Goal: Navigation & Orientation: Find specific page/section

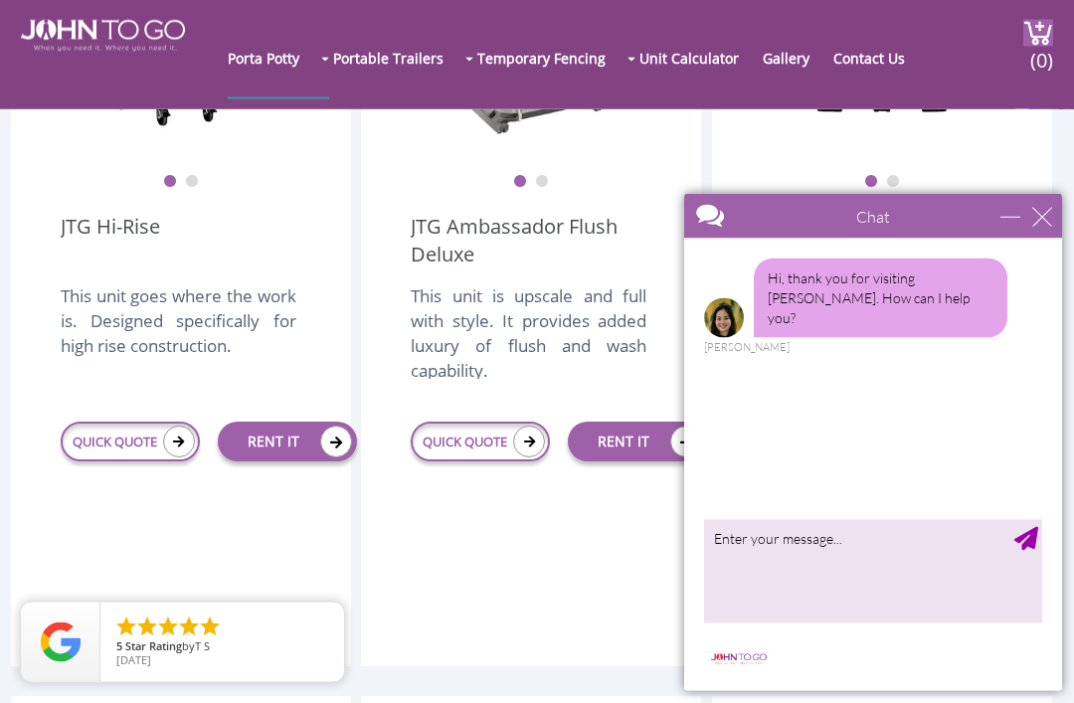
scroll to position [1608, 0]
click at [1020, 225] on div "minimize" at bounding box center [1010, 217] width 20 height 20
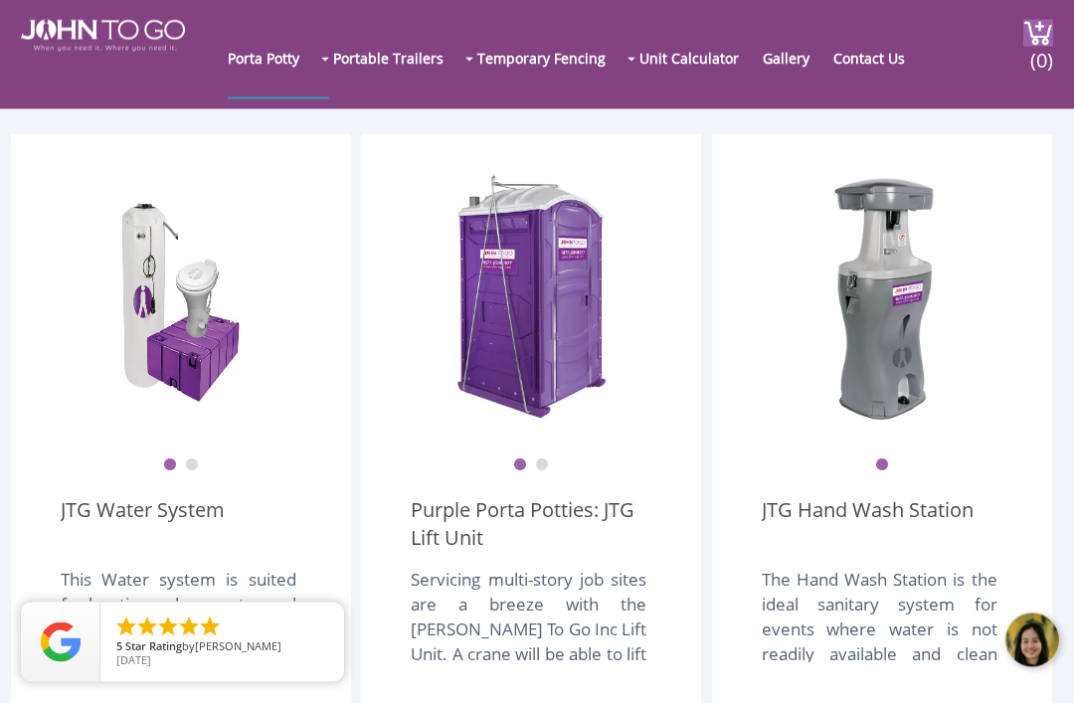
scroll to position [2165, 0]
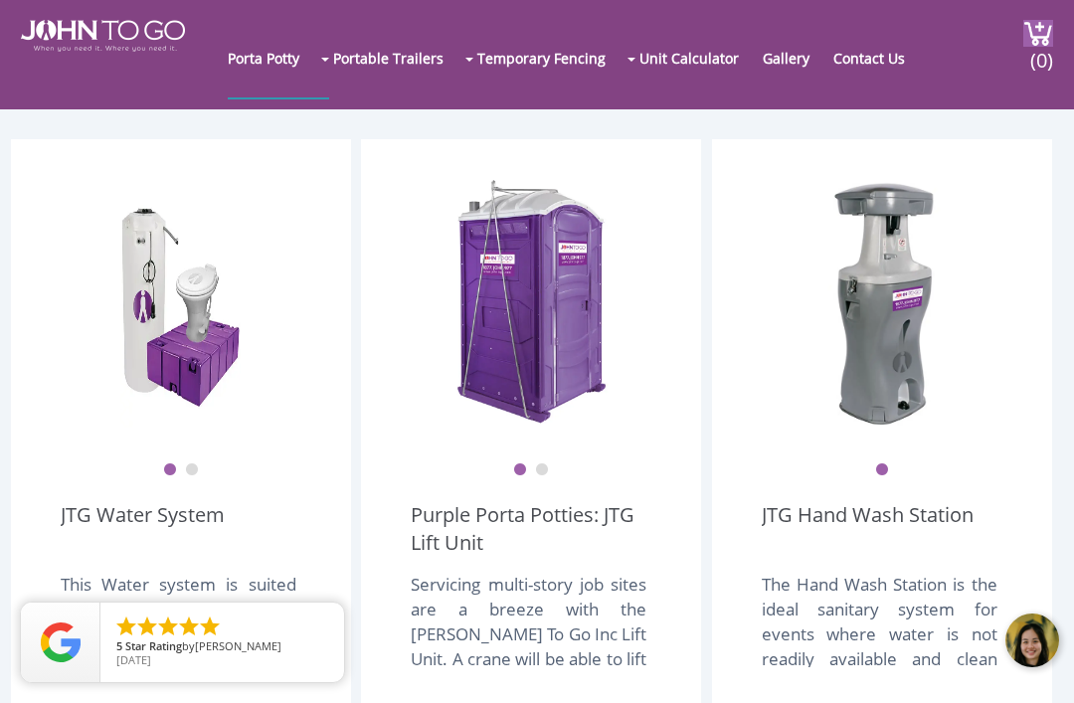
click at [0, 0] on link "Restroom Trailers" at bounding box center [0, 0] width 0 height 0
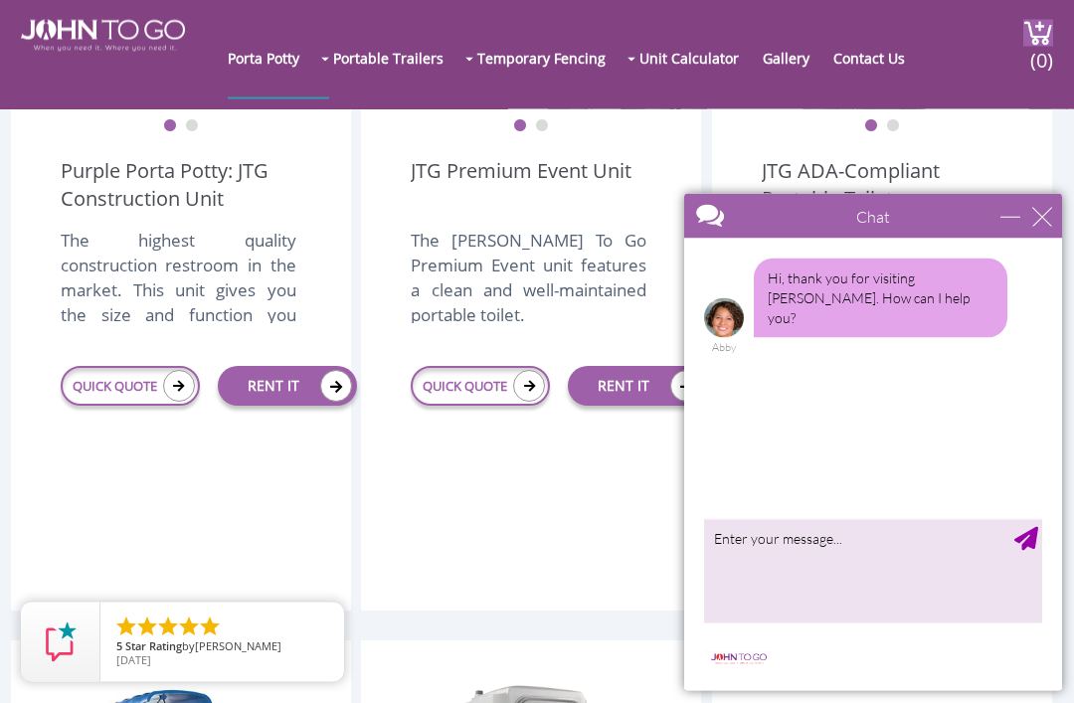
scroll to position [757, 0]
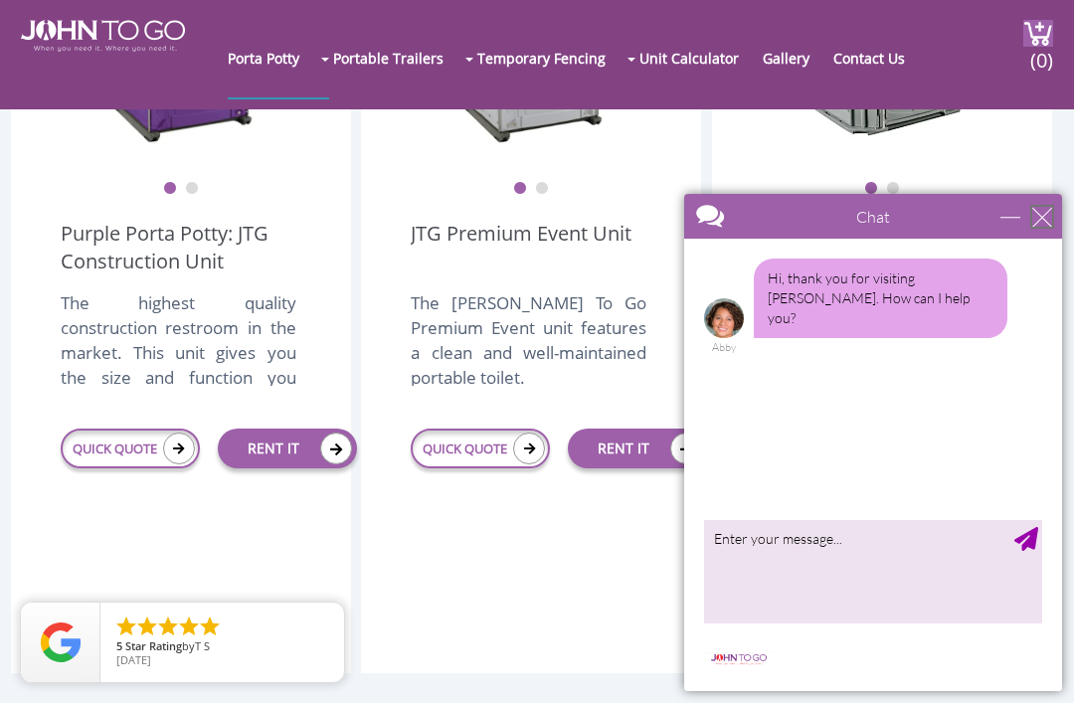
click at [1039, 216] on div "close" at bounding box center [1042, 217] width 20 height 20
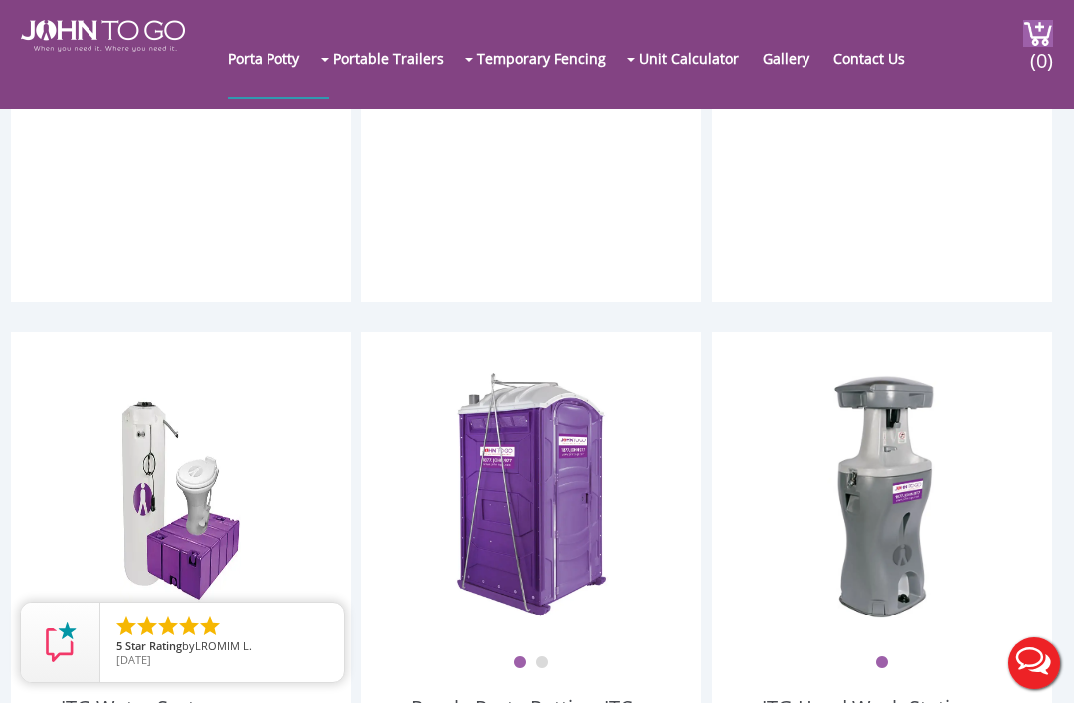
scroll to position [1958, 0]
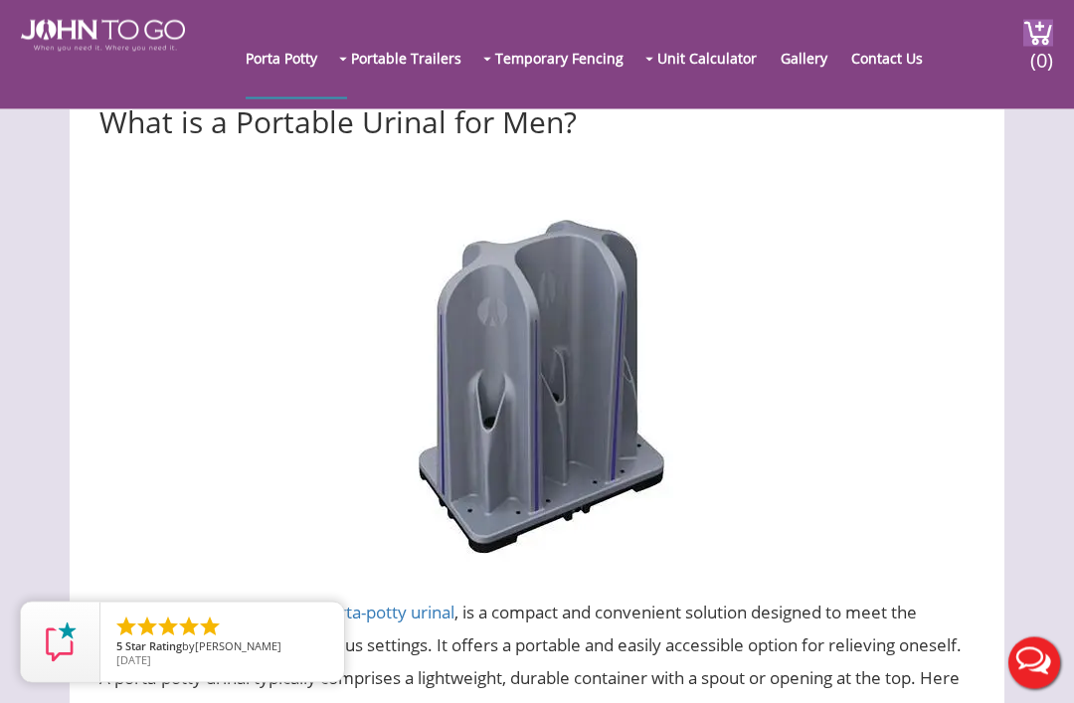
scroll to position [569, 0]
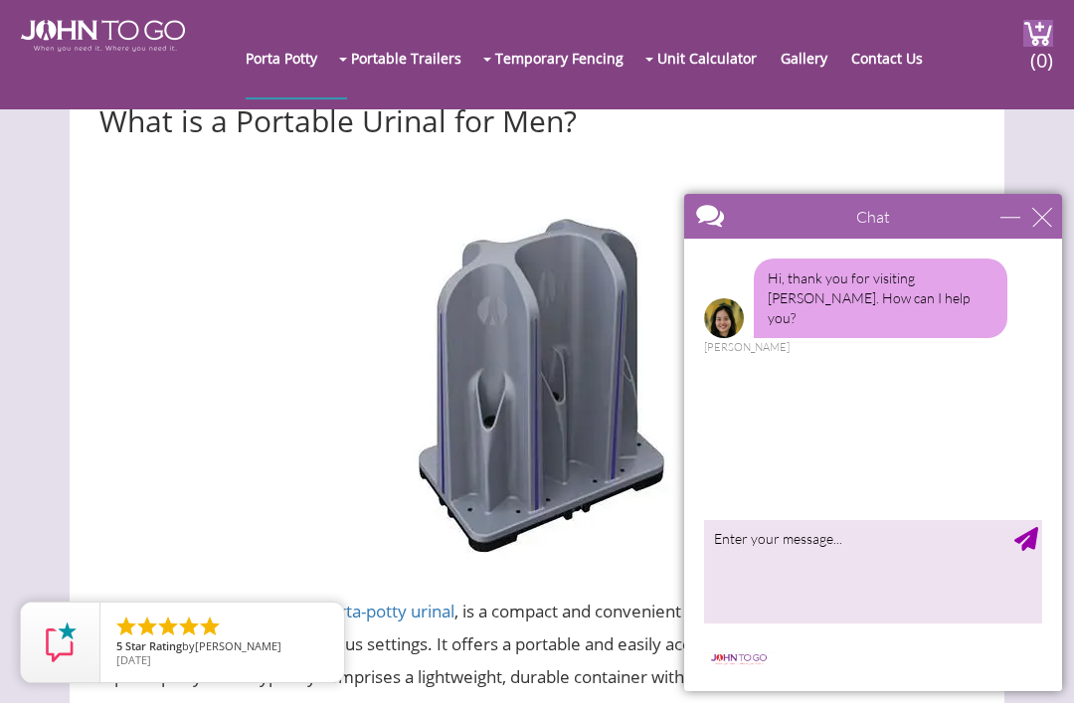
click at [1061, 196] on div "Chat" at bounding box center [873, 216] width 378 height 45
click at [1047, 209] on div "close" at bounding box center [1042, 217] width 20 height 20
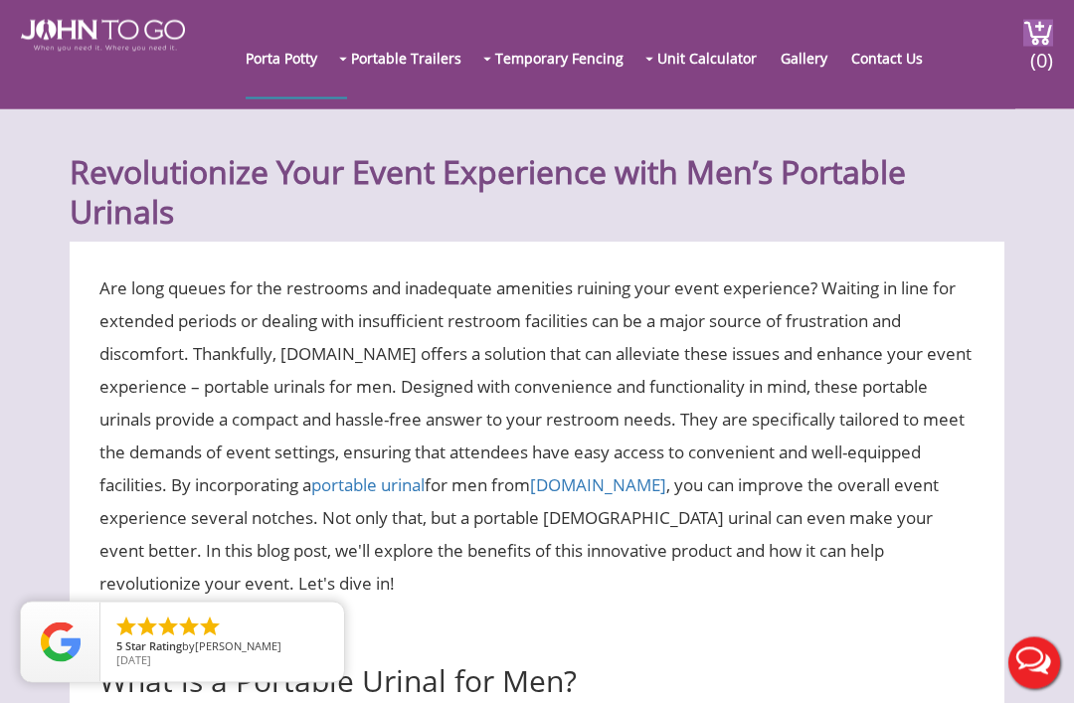
scroll to position [0, 0]
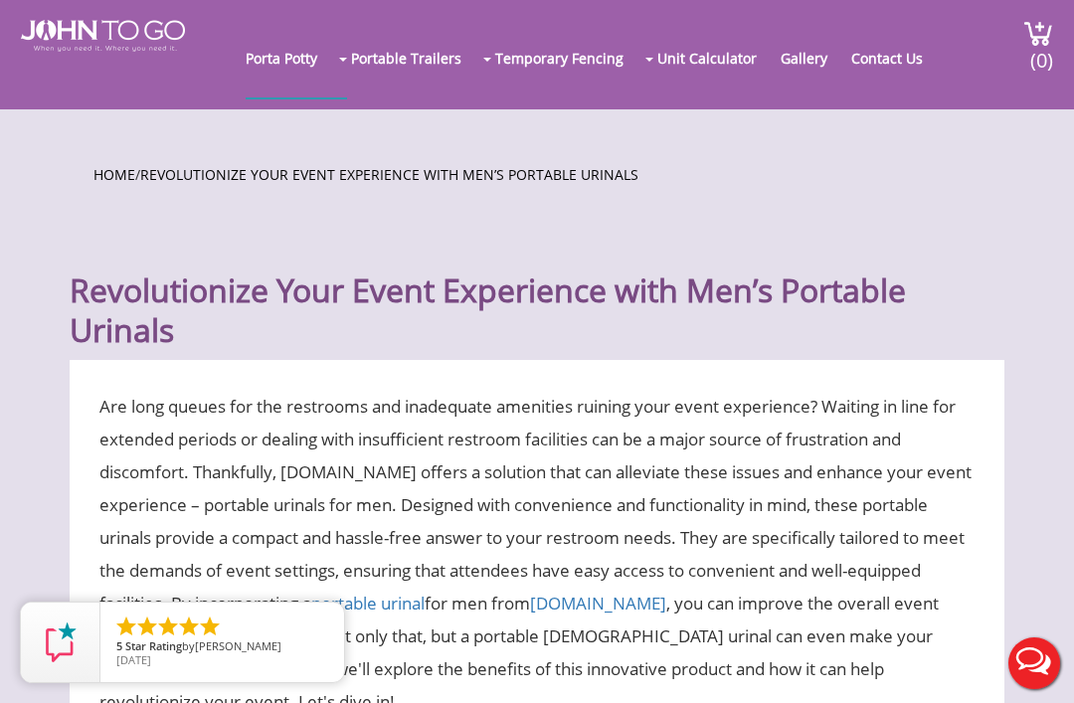
click at [0, 0] on link "Restroom Trailers" at bounding box center [0, 0] width 0 height 0
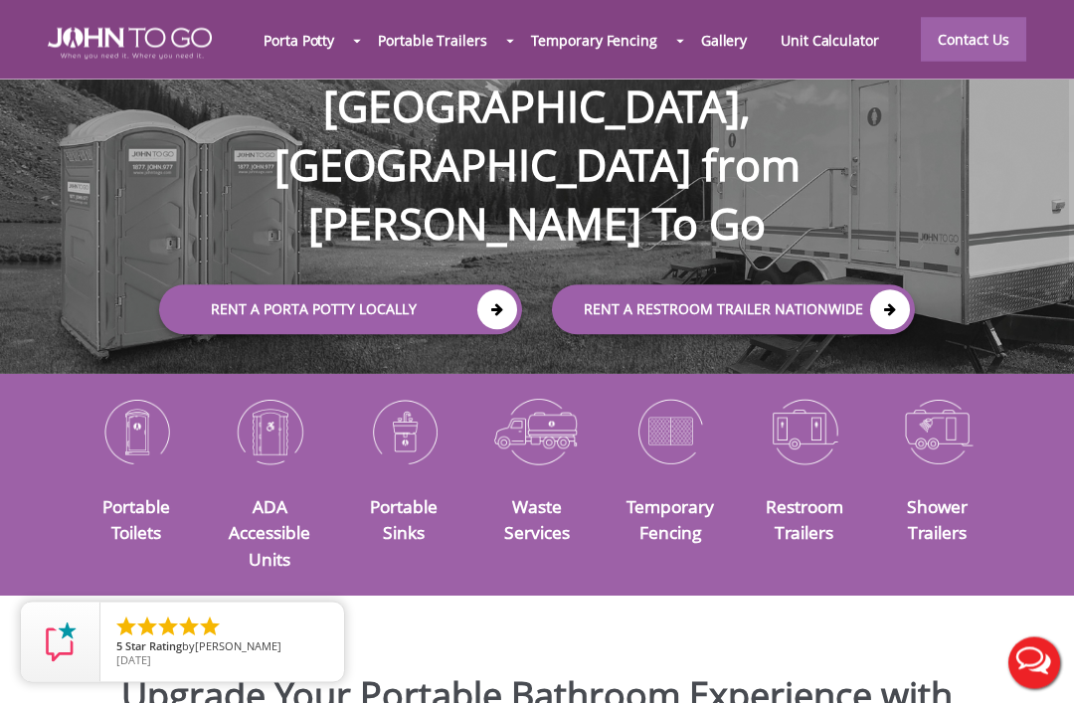
scroll to position [195, 0]
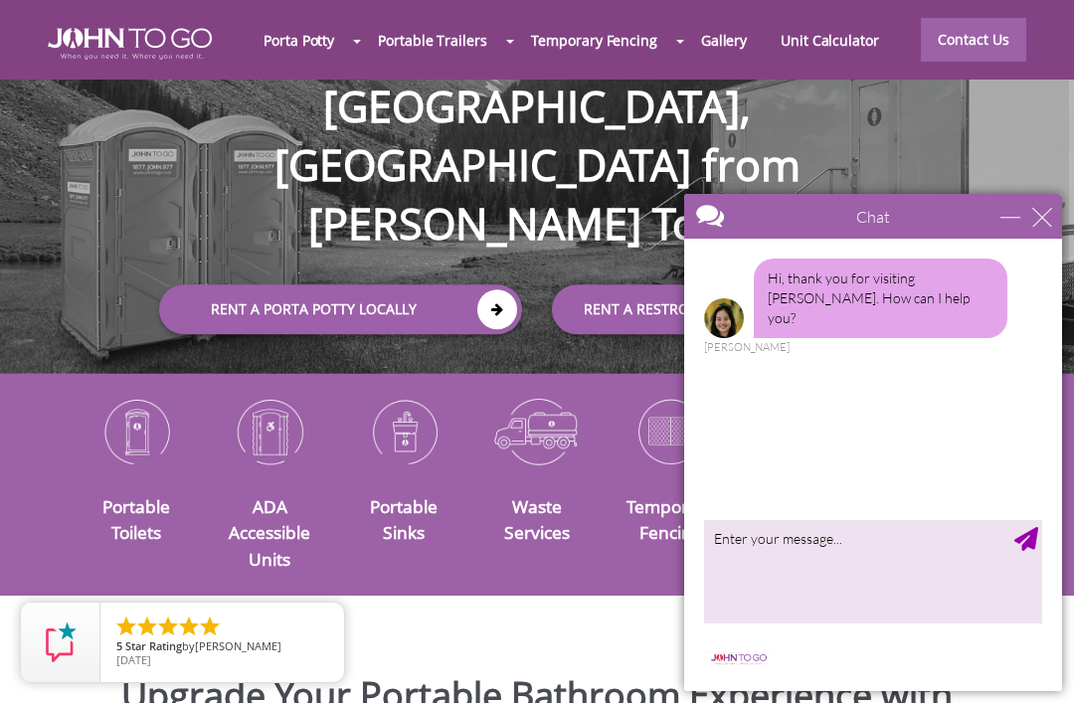
click at [1056, 213] on div "Chat" at bounding box center [873, 216] width 378 height 45
click at [1055, 213] on div "Chat" at bounding box center [873, 216] width 378 height 45
click at [1063, 222] on body "Chat Email Your Question * Email * Your Question * Hi, thank you for visiting J…" at bounding box center [873, 442] width 402 height 521
click at [1038, 224] on div "close" at bounding box center [1042, 217] width 20 height 20
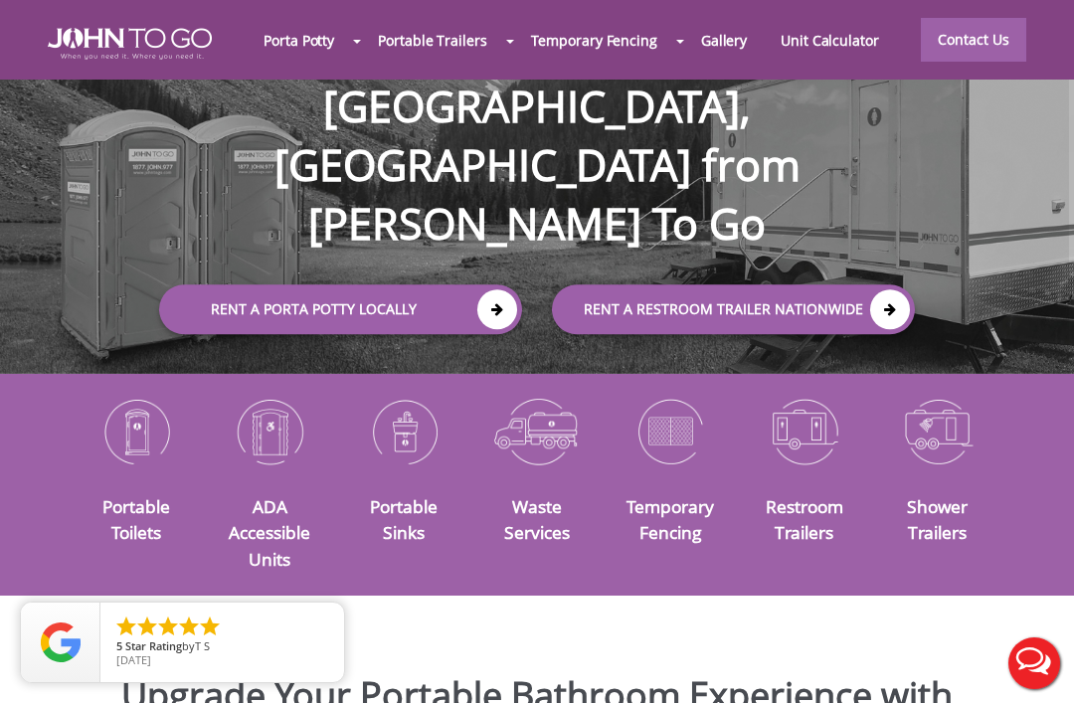
scroll to position [0, 0]
click at [803, 471] on img at bounding box center [803, 431] width 103 height 81
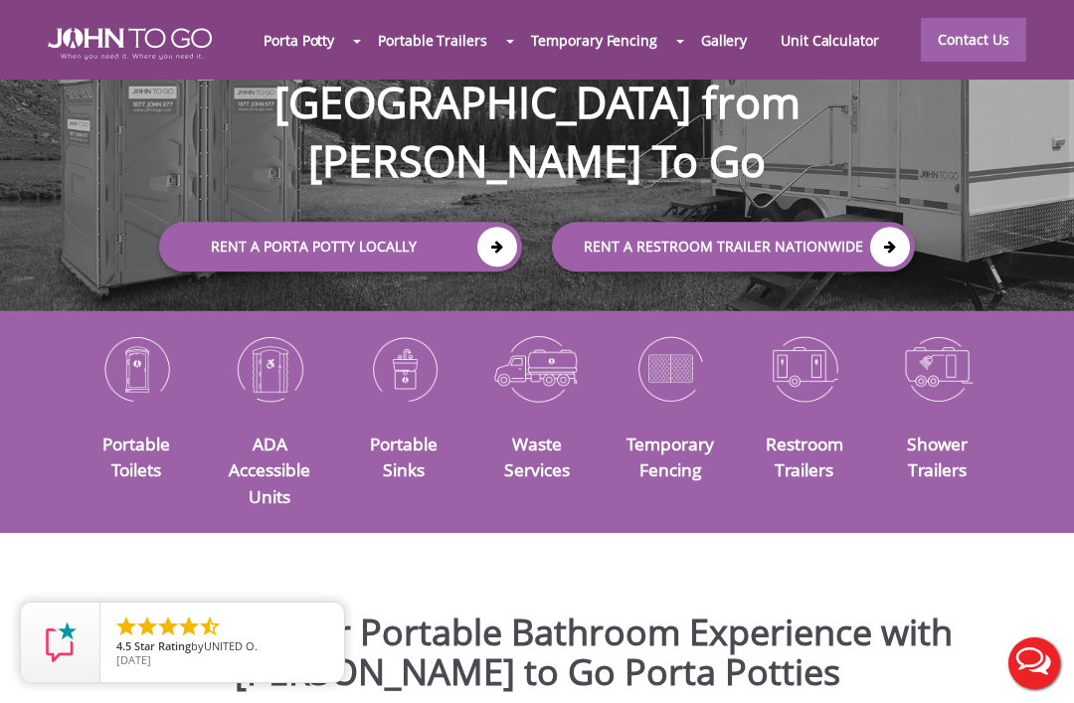
scroll to position [258, 0]
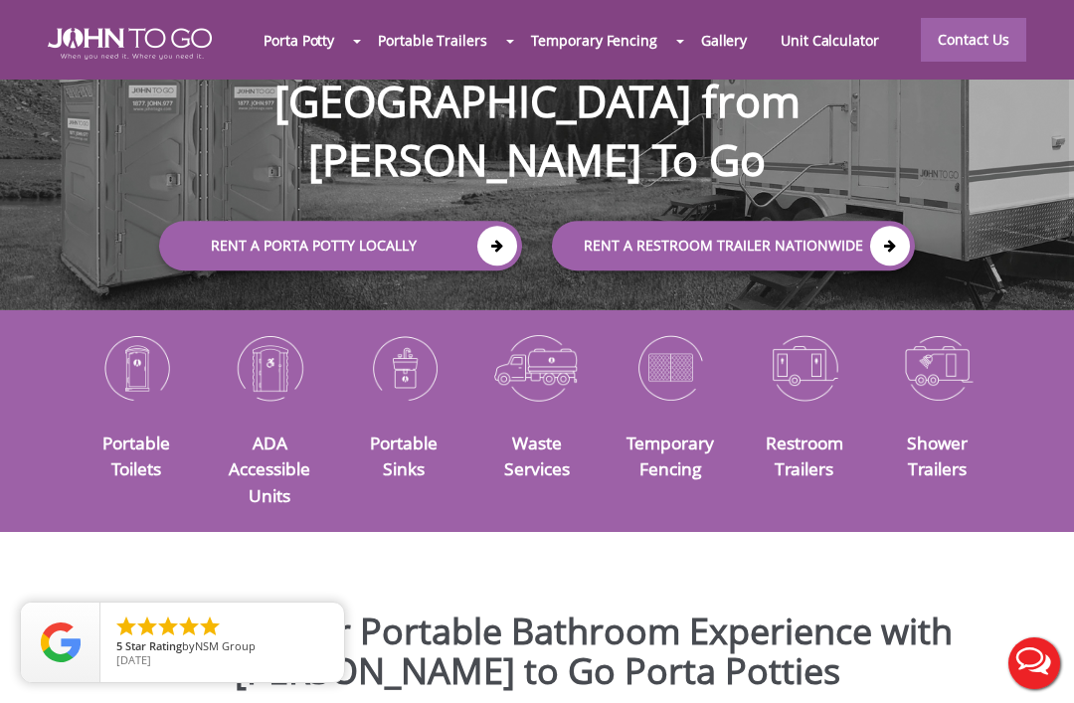
click at [132, 408] on img at bounding box center [136, 367] width 103 height 81
click at [131, 403] on img at bounding box center [136, 367] width 103 height 81
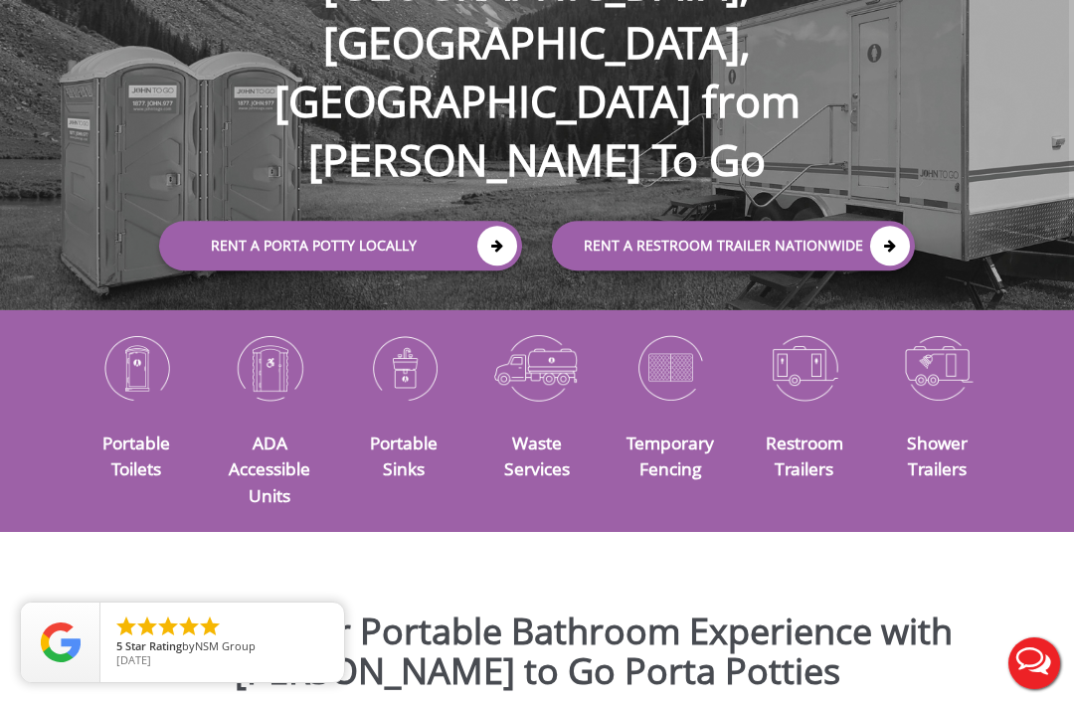
scroll to position [620, 0]
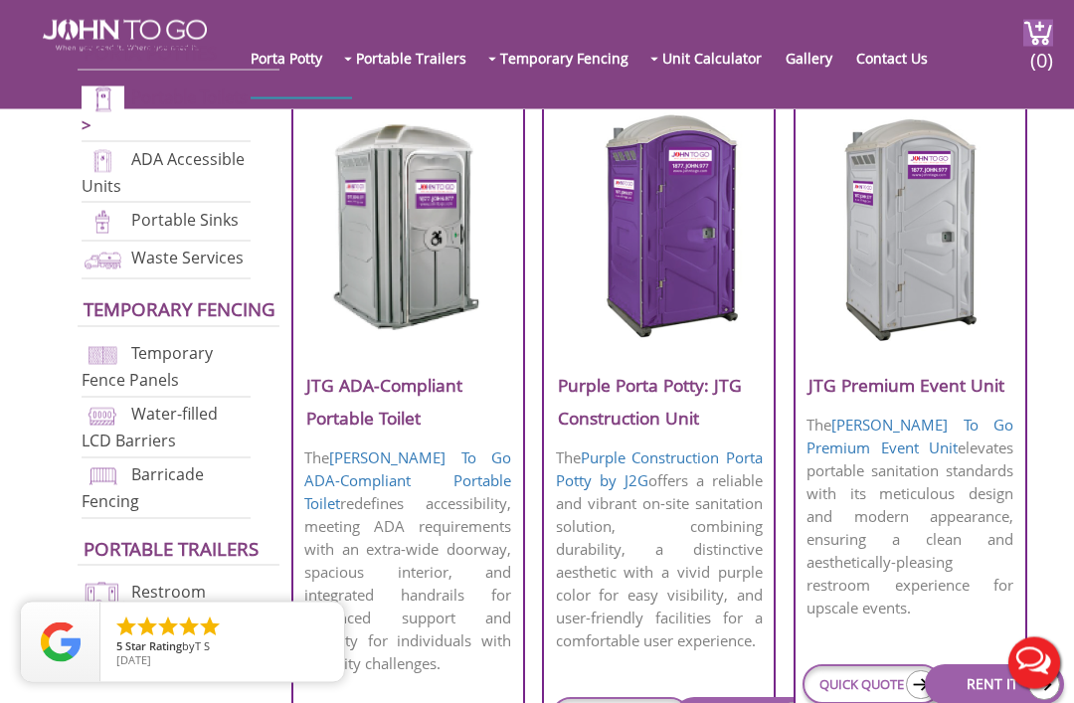
scroll to position [757, 0]
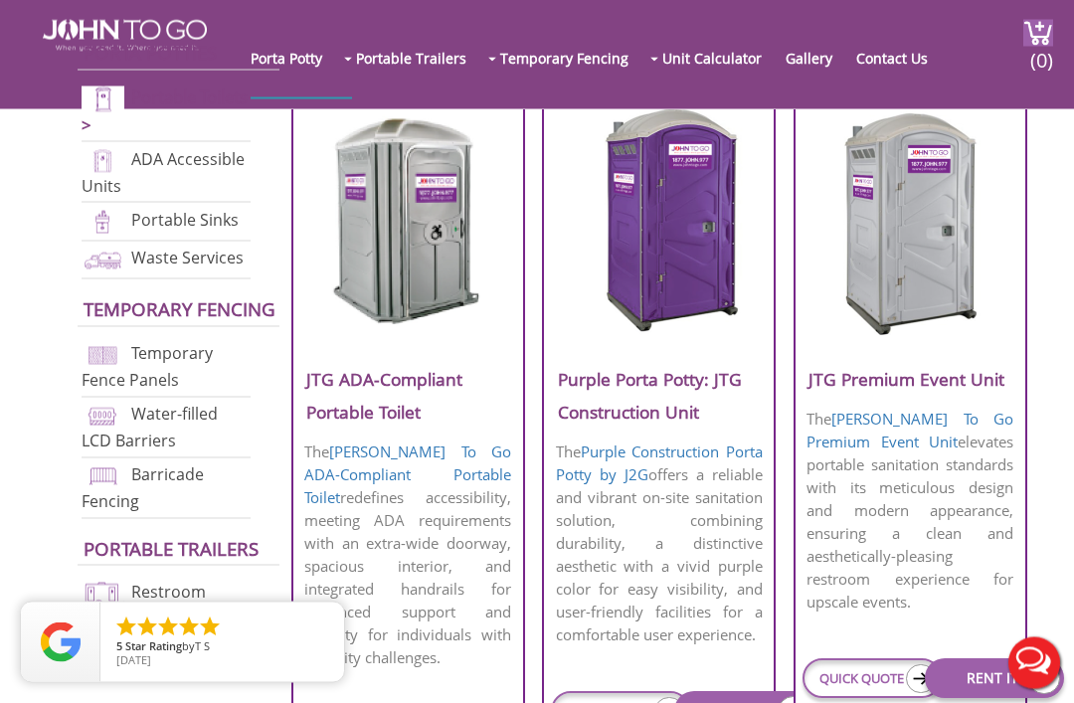
click at [980, 224] on img at bounding box center [910, 221] width 190 height 229
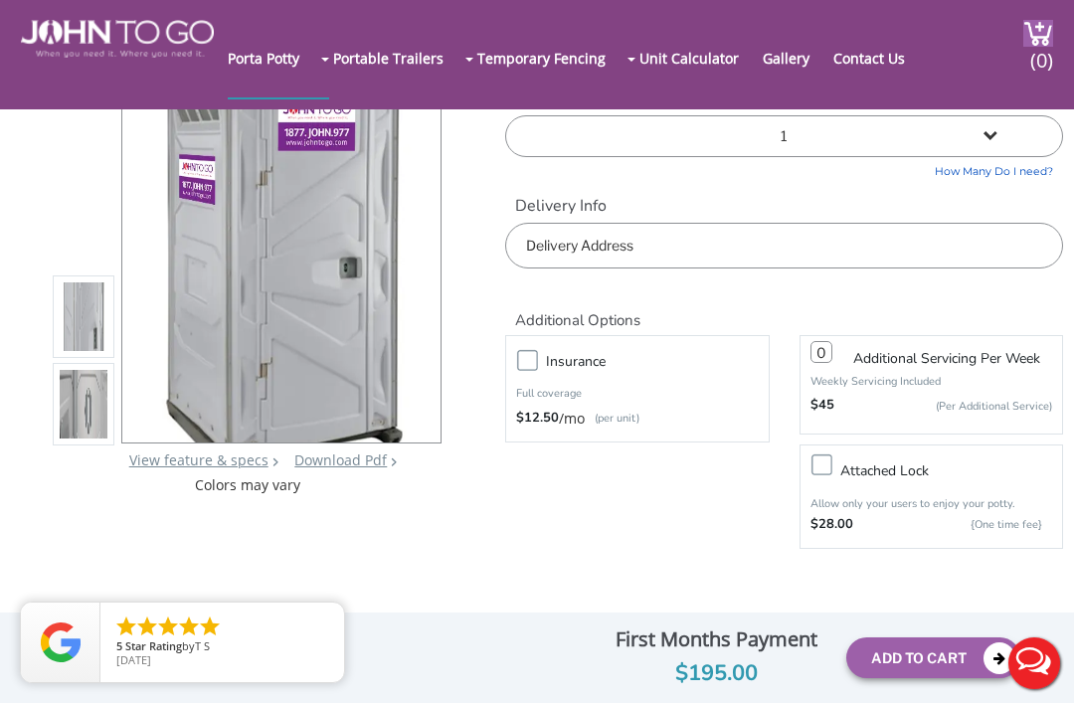
scroll to position [93, 0]
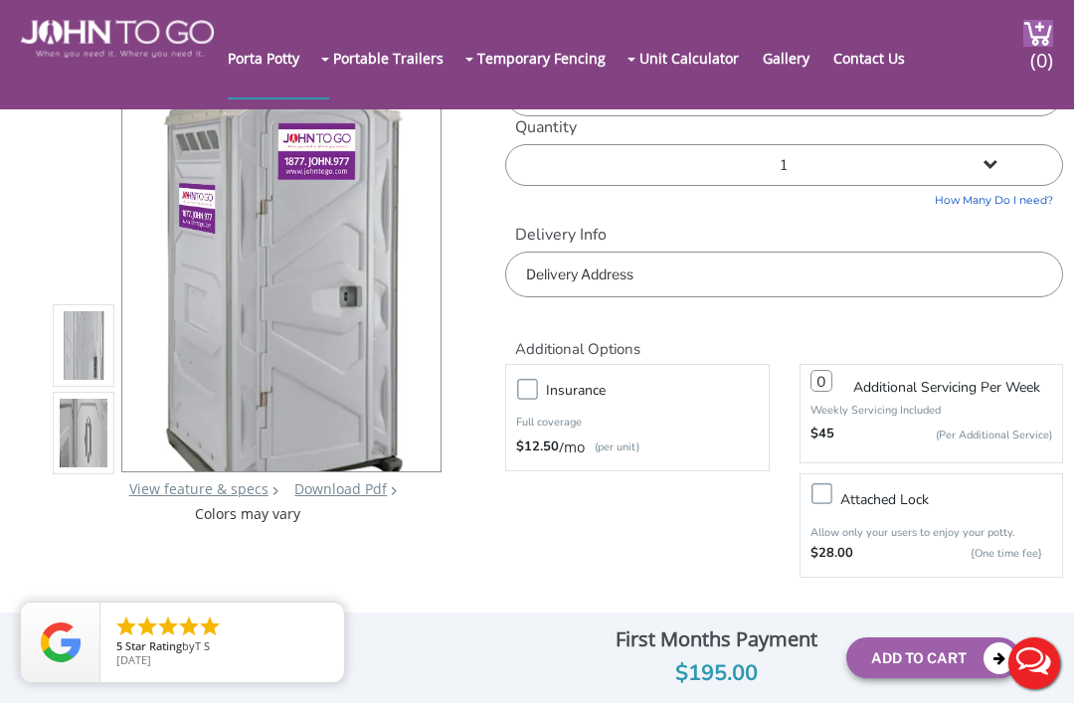
click at [87, 409] on img at bounding box center [83, 438] width 47 height 468
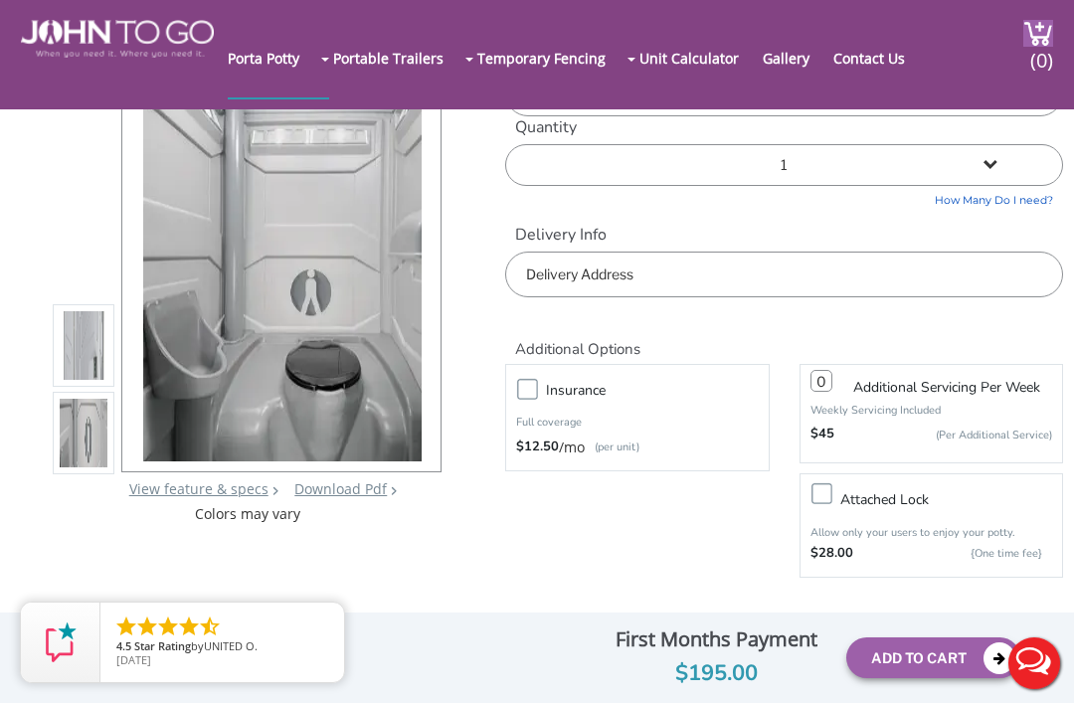
click at [76, 355] on img at bounding box center [83, 350] width 47 height 468
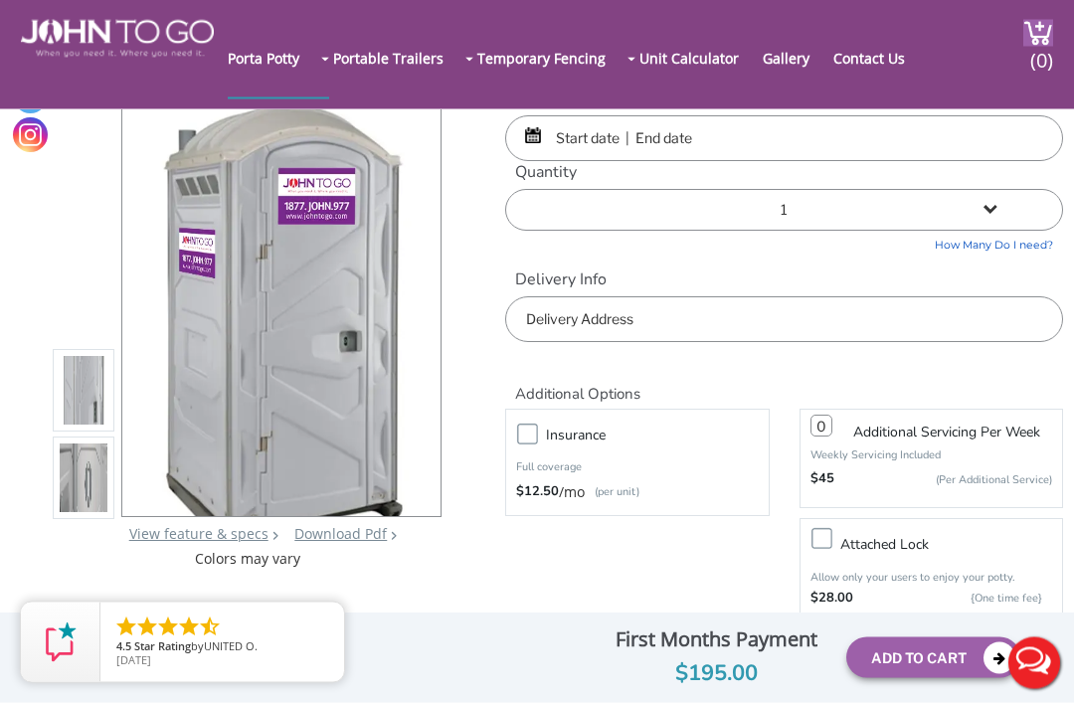
scroll to position [0, 0]
